Goal: Task Accomplishment & Management: Manage account settings

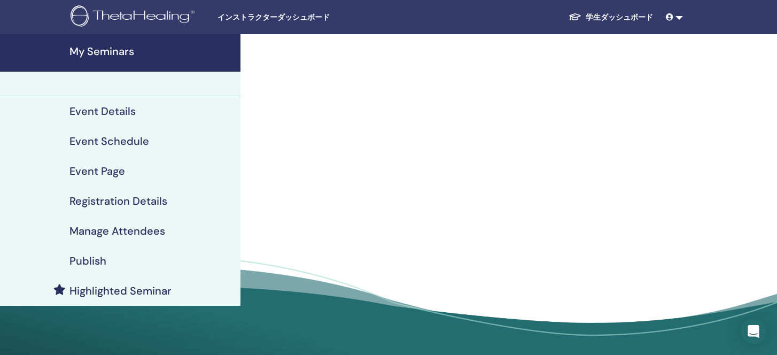
click at [264, 24] on div "インストラクターダッシュボード 学生ダッシュボード MY Misato Yaginuma 私のシータラーニング 私のシータヒーリング 私のセミナー ウィッシュ…" at bounding box center [388, 17] width 713 height 34
click at [267, 17] on span "インストラクターダッシュボード" at bounding box center [298, 17] width 160 height 11
click at [161, 10] on img at bounding box center [135, 17] width 128 height 24
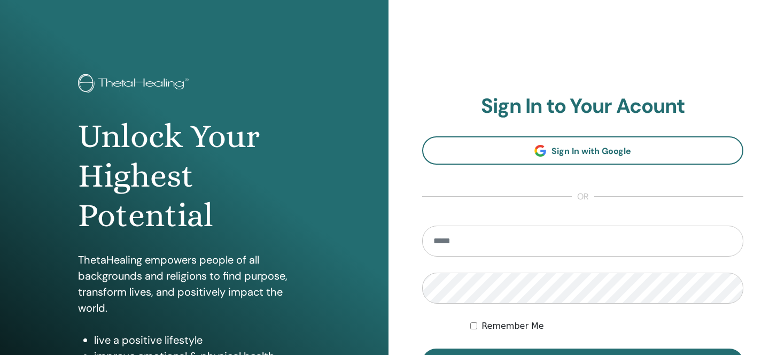
click at [493, 239] on input "email" at bounding box center [582, 241] width 321 height 31
type input "**********"
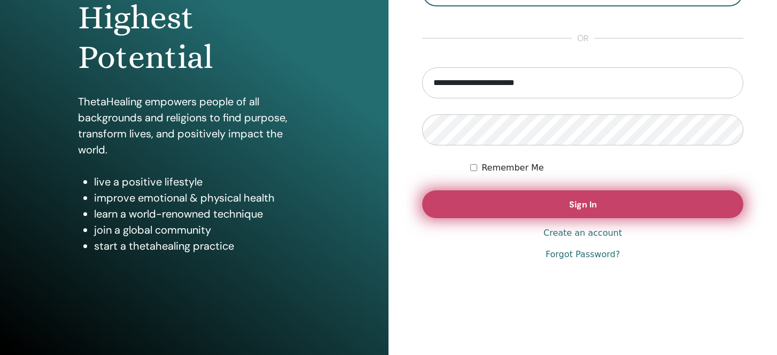
click at [629, 212] on button "Sign In" at bounding box center [582, 204] width 321 height 28
